Goal: Book appointment/travel/reservation

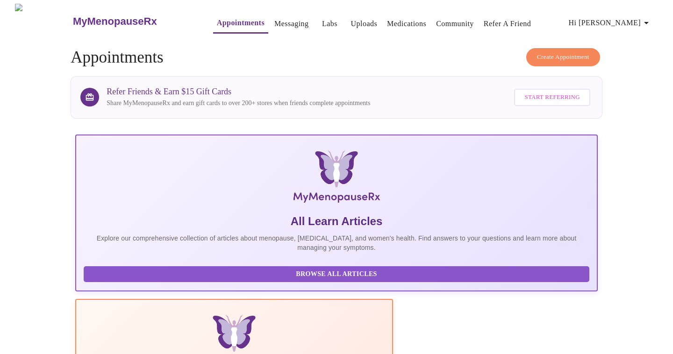
scroll to position [733, 0]
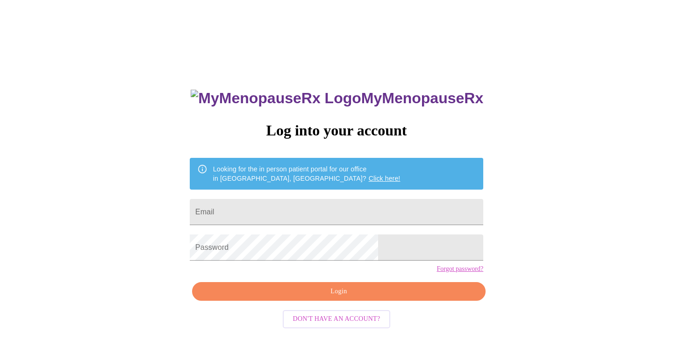
scroll to position [9, 0]
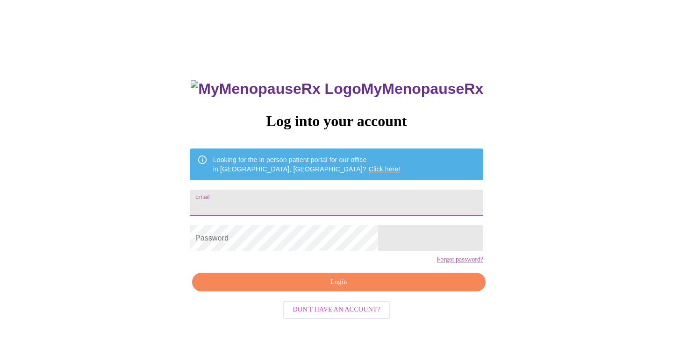
click at [331, 201] on input "Email" at bounding box center [337, 203] width 294 height 26
type input "[PERSON_NAME][EMAIL_ADDRESS][PERSON_NAME][DOMAIN_NAME]"
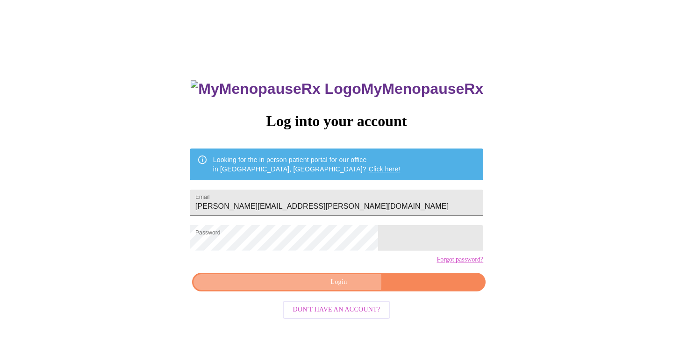
click at [339, 288] on span "Login" at bounding box center [339, 283] width 272 height 12
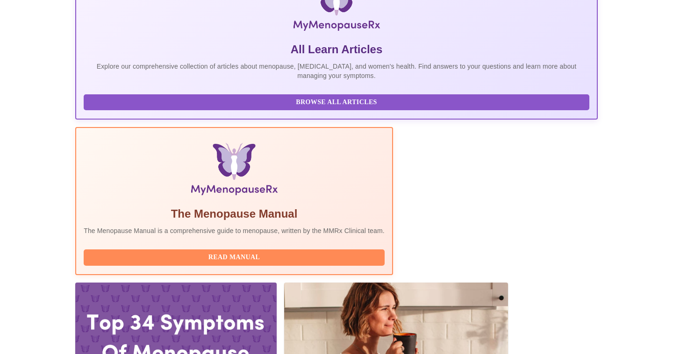
scroll to position [173, 0]
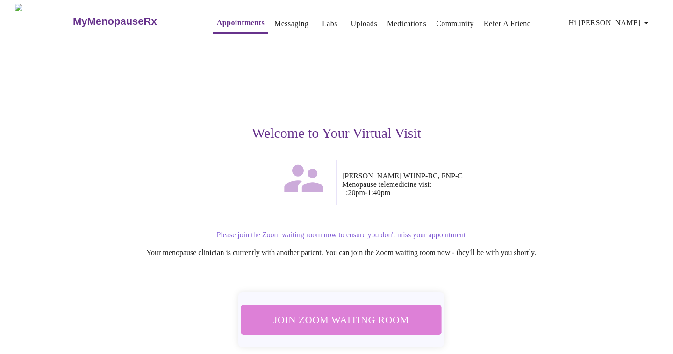
click at [360, 322] on span "Join Zoom Waiting Room" at bounding box center [341, 319] width 176 height 17
